Goal: Transaction & Acquisition: Purchase product/service

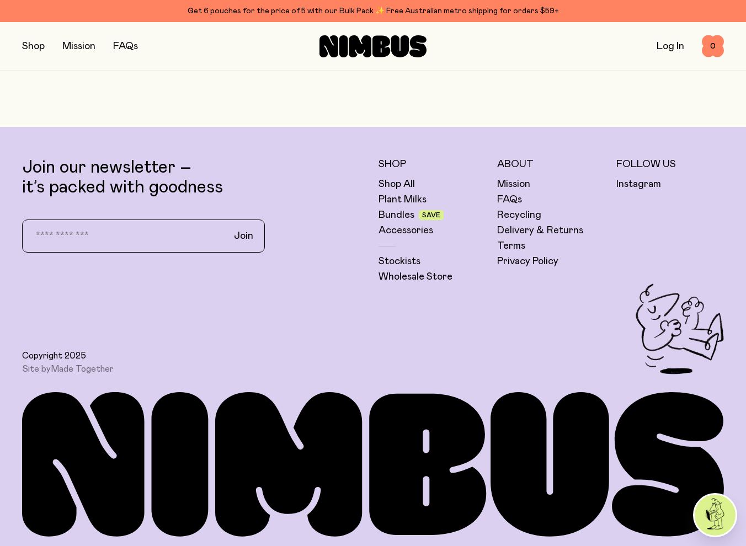
scroll to position [2713, 0]
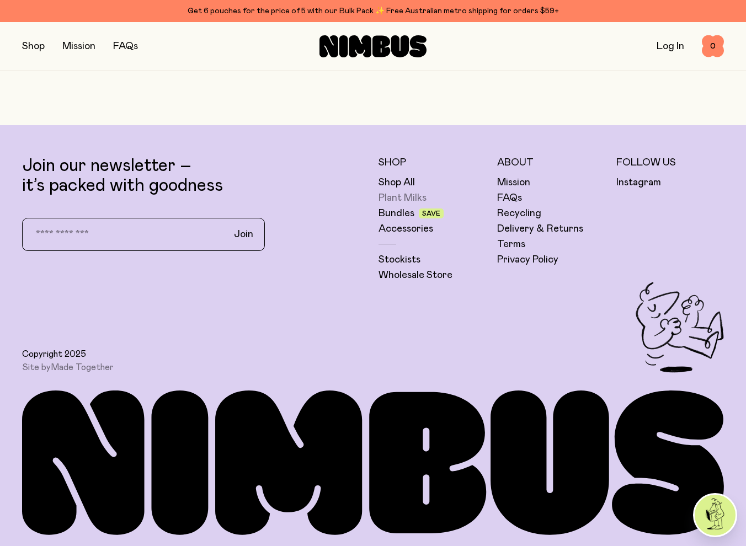
click at [400, 195] on link "Plant Milks" at bounding box center [402, 197] width 48 height 13
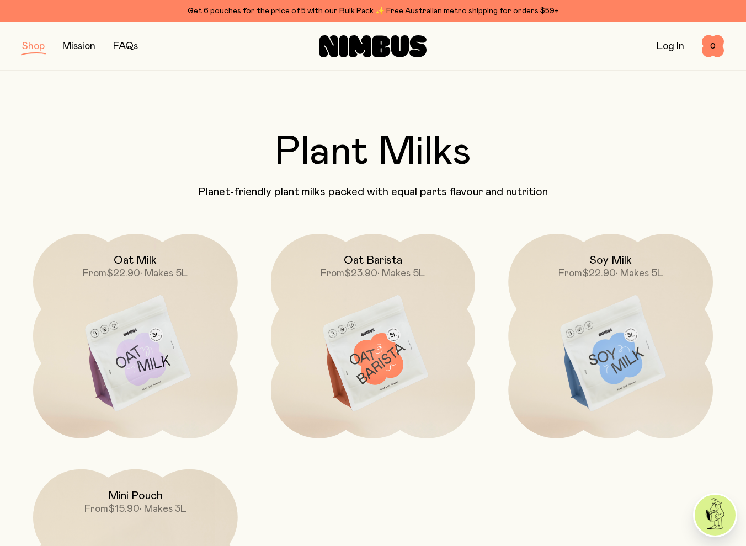
click at [585, 342] on img at bounding box center [610, 354] width 205 height 241
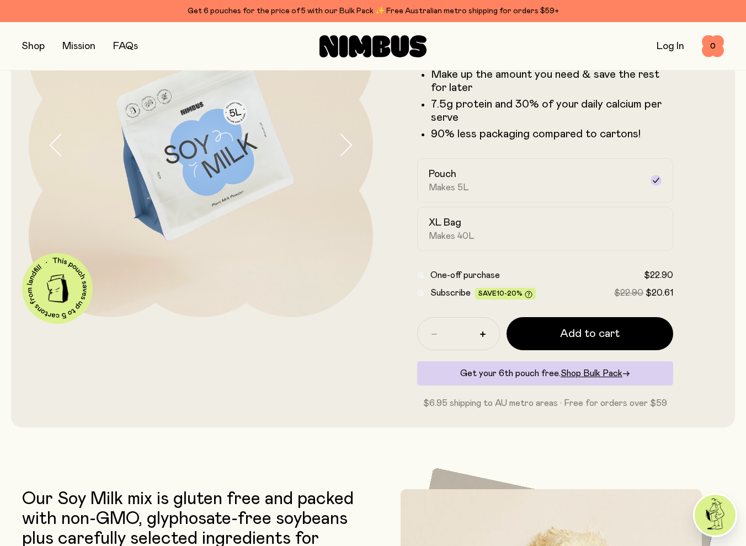
scroll to position [152, 0]
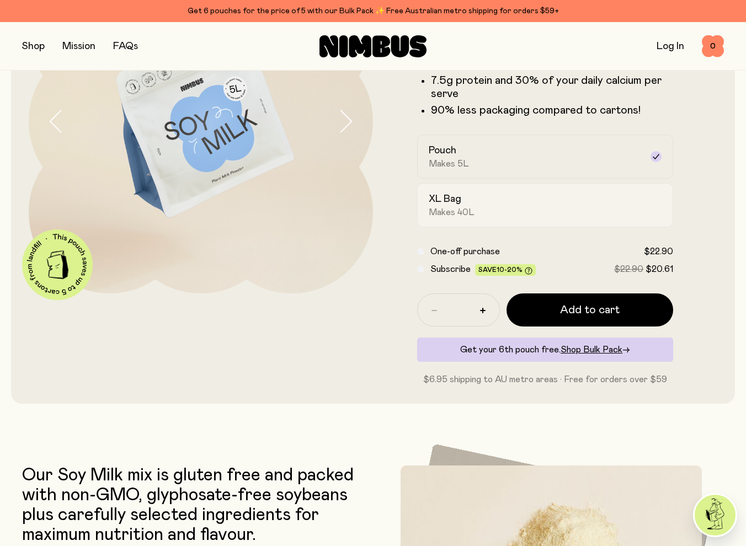
click at [490, 199] on div "XL Bag Makes 40L" at bounding box center [535, 205] width 213 height 25
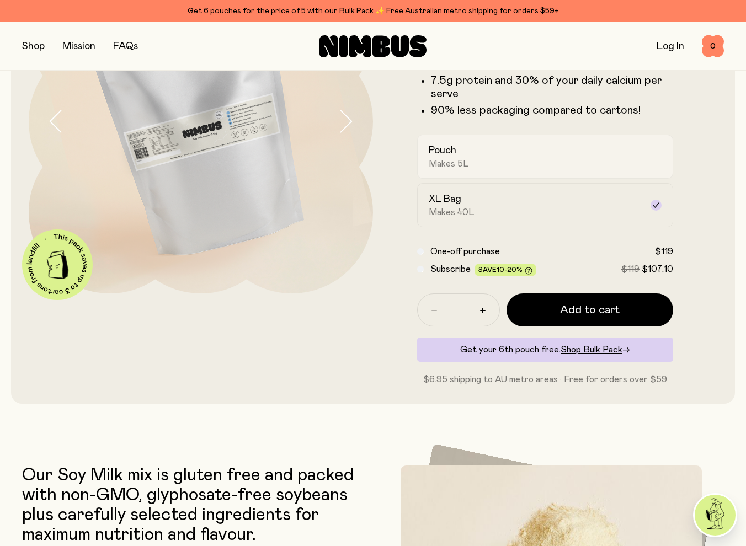
click at [461, 158] on span "Makes 5L" at bounding box center [449, 163] width 40 height 11
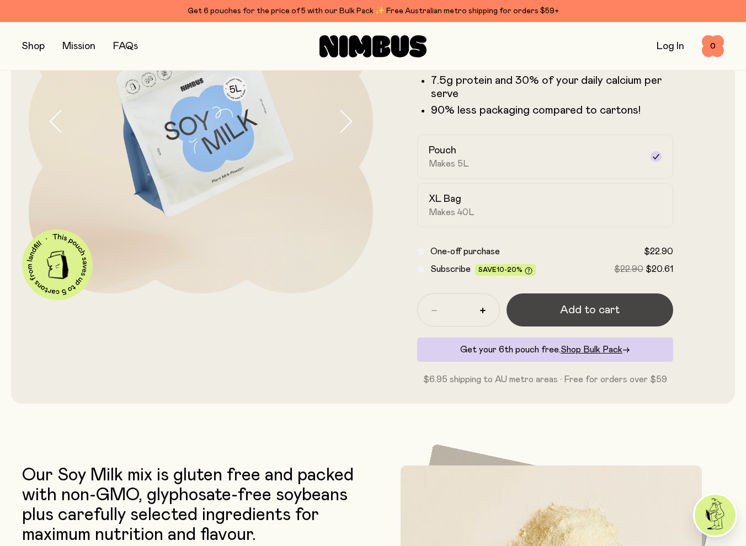
click at [547, 316] on button "Add to cart" at bounding box center [589, 309] width 167 height 33
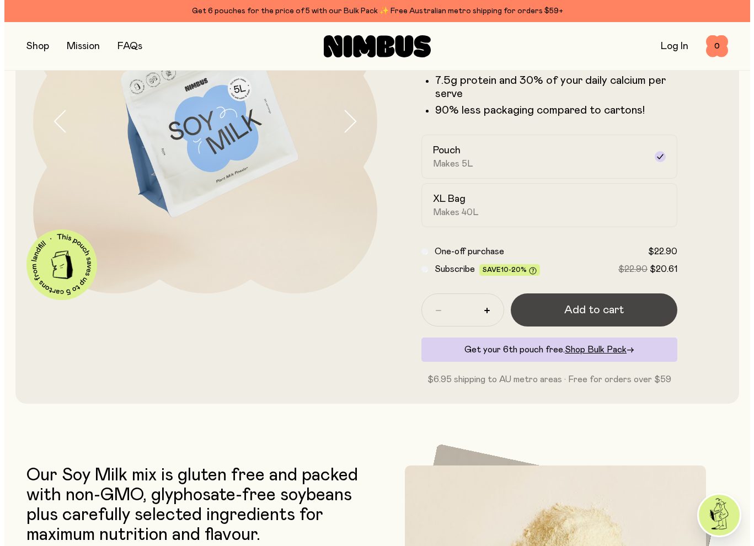
scroll to position [0, 0]
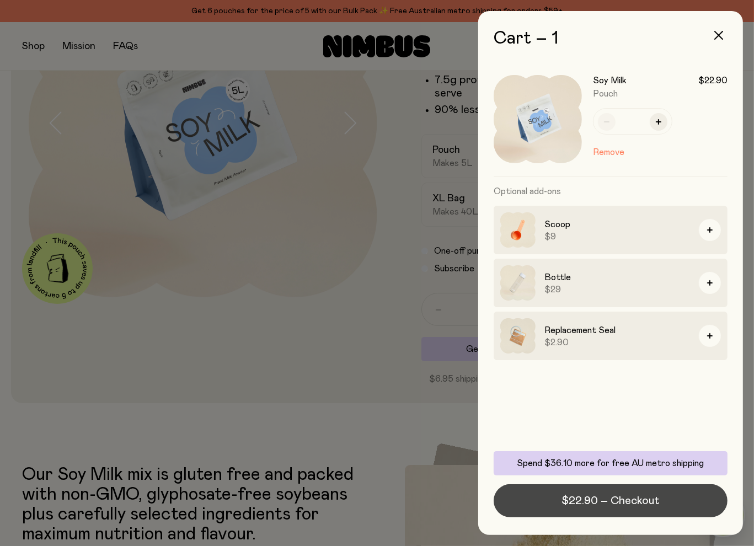
click at [653, 503] on span "$22.90 – Checkout" at bounding box center [611, 500] width 98 height 15
